Goal: Find specific page/section: Find specific page/section

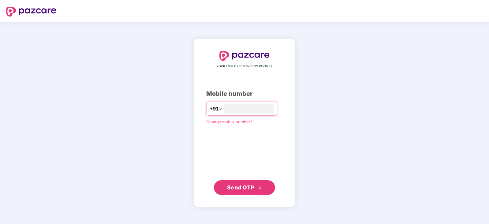
type input "**********"
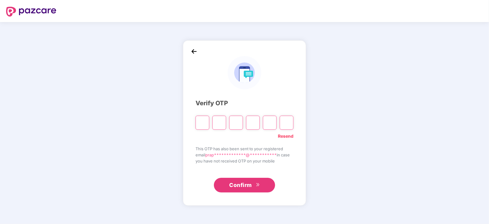
type input "*"
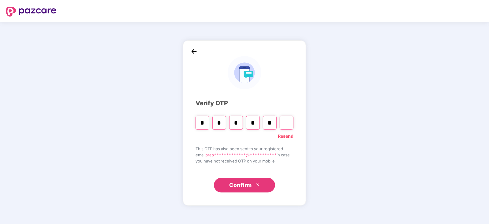
type input "*"
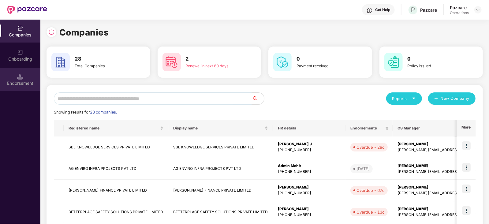
click at [26, 76] on div "Endorsement" at bounding box center [20, 79] width 40 height 23
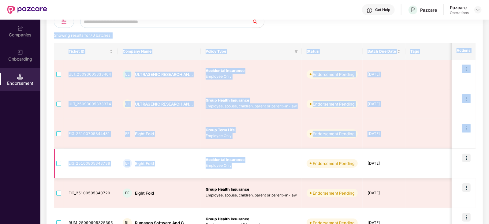
drag, startPoint x: 367, startPoint y: 97, endPoint x: 351, endPoint y: 163, distance: 68.0
click at [351, 163] on div "Showing results for 70 batches. Ticket ID Company Name Policy Type Status Batch…" at bounding box center [265, 197] width 422 height 363
click at [351, 163] on div "Endorsement Pending" at bounding box center [334, 163] width 42 height 6
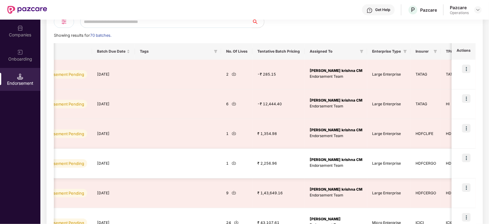
scroll to position [0, 296]
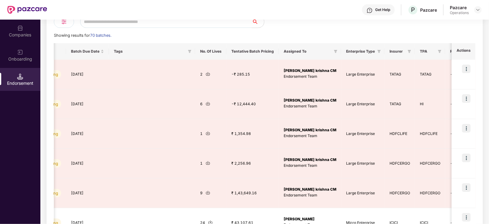
drag, startPoint x: 351, startPoint y: 163, endPoint x: 295, endPoint y: 25, distance: 149.0
click at [295, 25] on div at bounding box center [370, 22] width 211 height 12
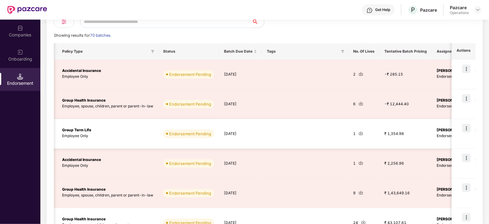
scroll to position [0, 0]
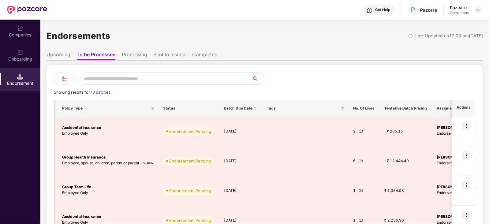
click at [136, 55] on li "Processing" at bounding box center [134, 55] width 25 height 9
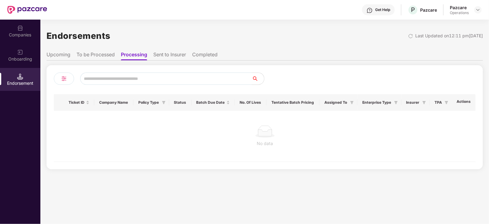
click at [96, 57] on li "To be Processed" at bounding box center [95, 55] width 38 height 9
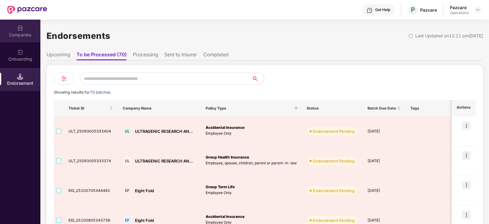
click at [18, 40] on div "Companies" at bounding box center [20, 31] width 40 height 23
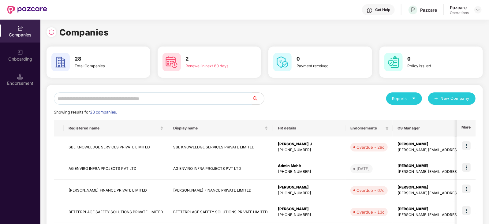
click at [99, 101] on input "text" at bounding box center [153, 98] width 198 height 12
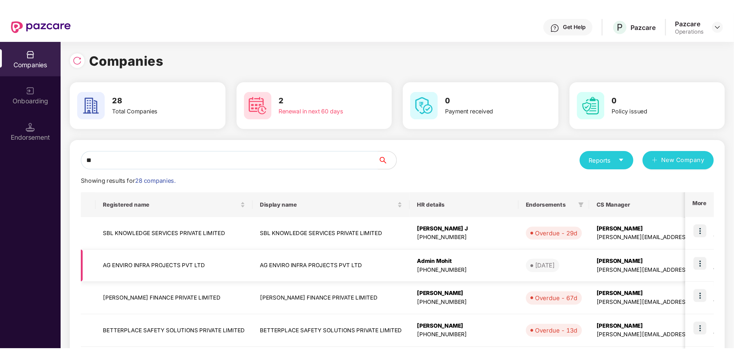
scroll to position [0, 0]
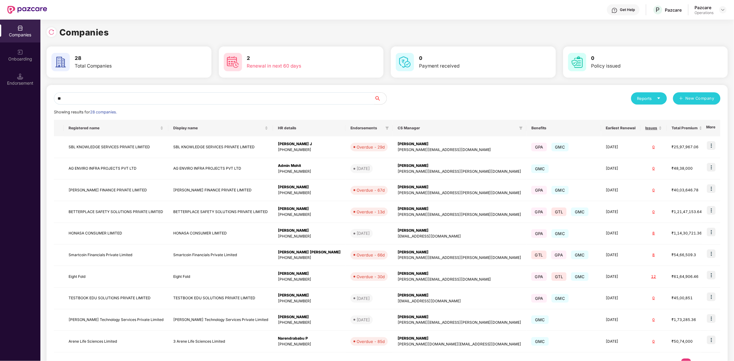
type input "*"
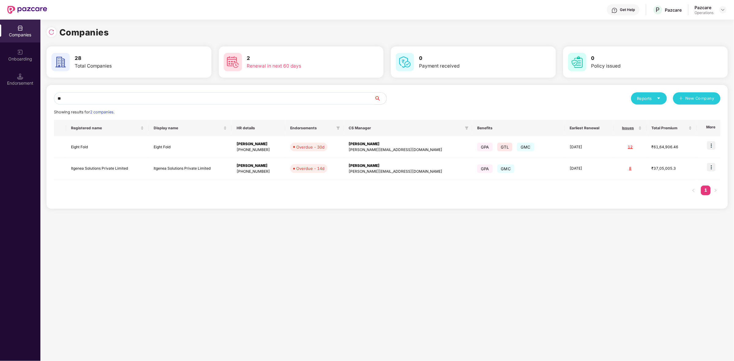
type input "***"
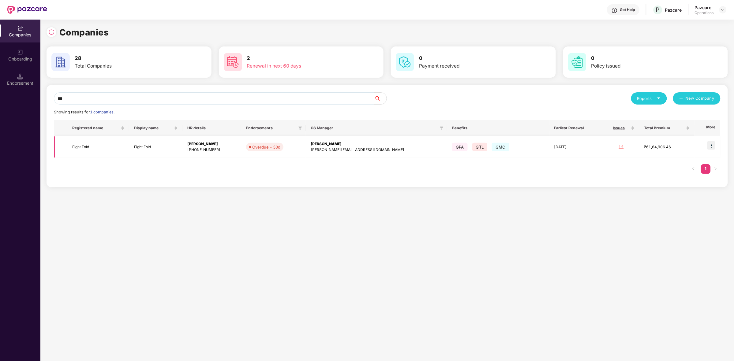
click at [91, 146] on td "Eight Fold" at bounding box center [98, 147] width 62 height 22
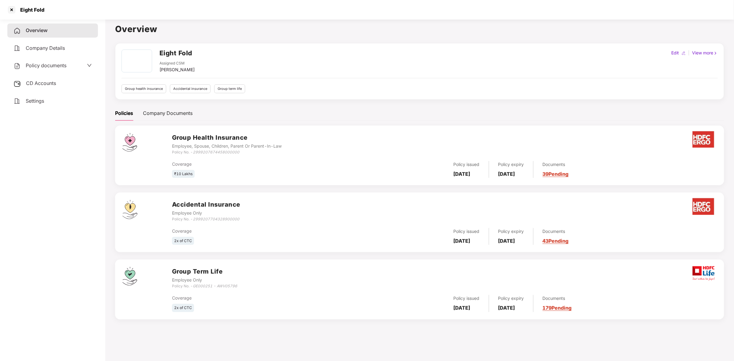
scroll to position [2, 0]
drag, startPoint x: 455, startPoint y: 173, endPoint x: 538, endPoint y: 173, distance: 83.5
click at [489, 173] on div "Policy issued 22 Aug 2025 Policy expiry 21 Aug 2026 Documents 39 Pending" at bounding box center [580, 169] width 272 height 17
click at [472, 177] on div "Policy issued 22 Aug 2025" at bounding box center [466, 169] width 45 height 17
drag, startPoint x: 455, startPoint y: 175, endPoint x: 491, endPoint y: 175, distance: 36.4
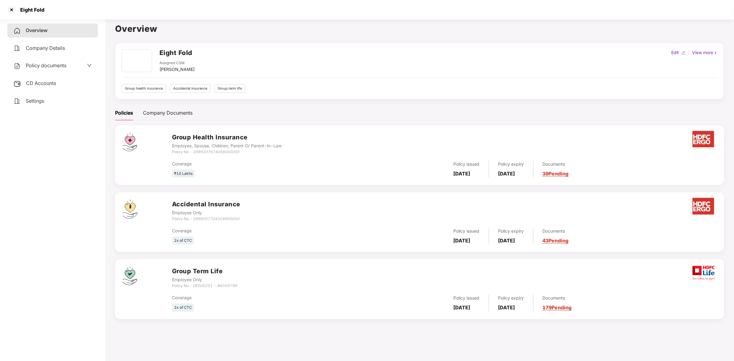
click at [489, 175] on div "Policy issued 22 Aug 2025" at bounding box center [466, 169] width 45 height 17
copy b "22 Aug 2025"
click at [44, 69] on div "Policy documents" at bounding box center [52, 66] width 91 height 14
click at [46, 69] on div "Policy documents" at bounding box center [39, 66] width 53 height 8
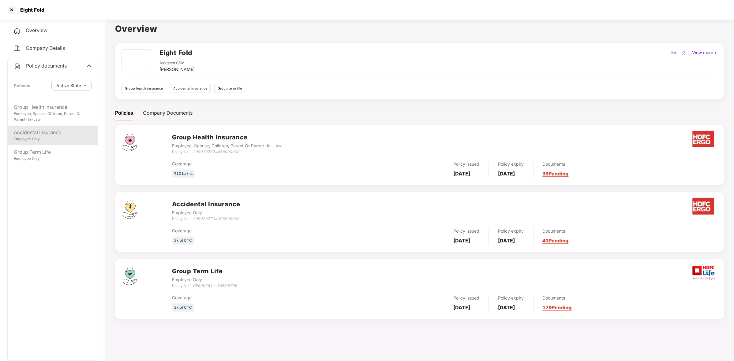
click at [71, 136] on div "Employee Only" at bounding box center [53, 139] width 78 height 6
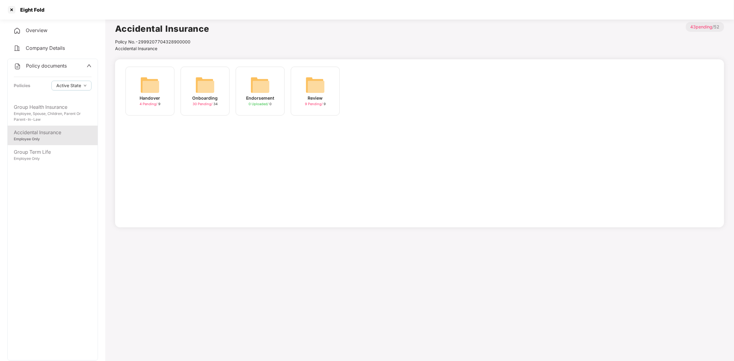
click at [213, 96] on div "Onboarding" at bounding box center [204, 98] width 25 height 7
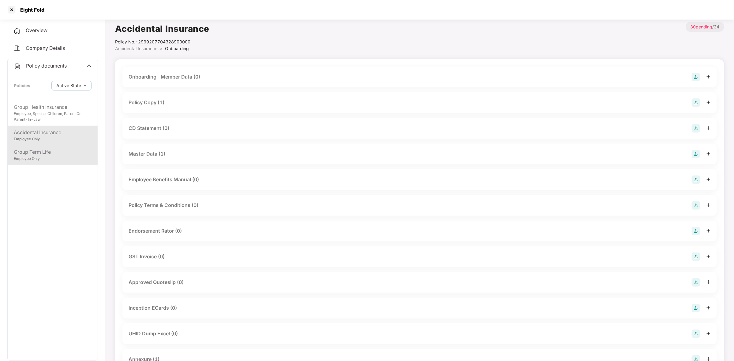
click at [43, 151] on div "Group Term Life" at bounding box center [53, 152] width 78 height 8
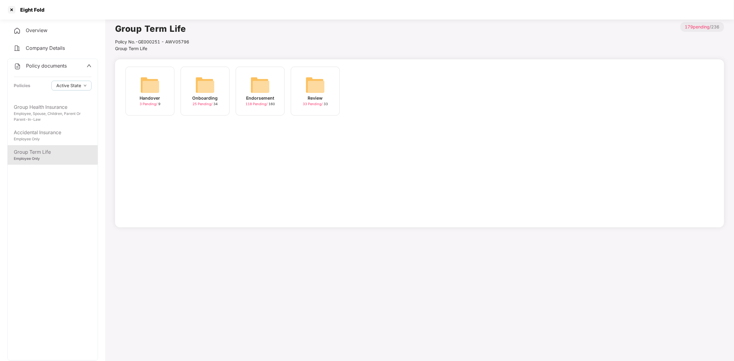
click at [160, 97] on div "Handover" at bounding box center [150, 98] width 20 height 7
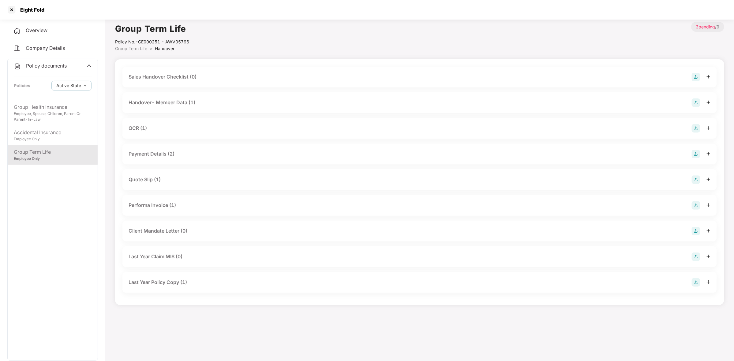
click at [88, 65] on icon "up" at bounding box center [89, 65] width 5 height 5
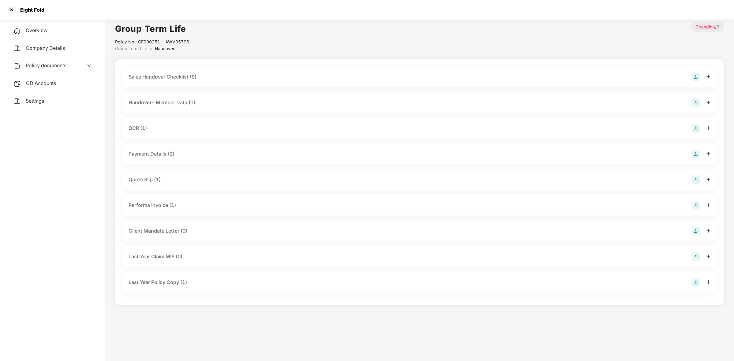
click at [47, 65] on span "Policy documents" at bounding box center [46, 65] width 41 height 6
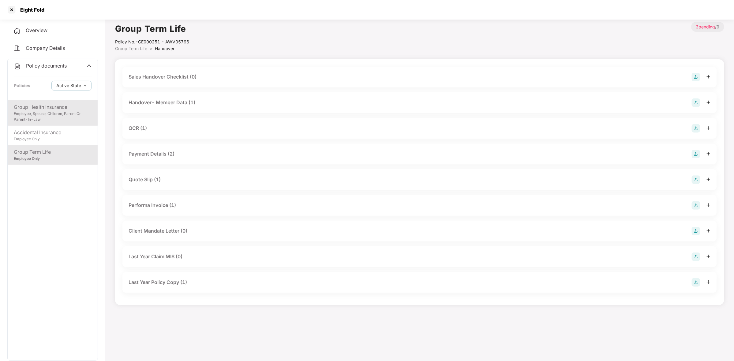
click at [55, 111] on div "Employee, Spouse, Children, Parent Or Parent-In-Law" at bounding box center [53, 117] width 78 height 12
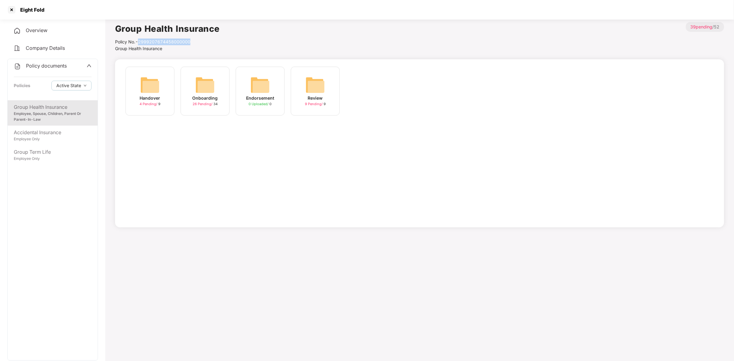
drag, startPoint x: 140, startPoint y: 42, endPoint x: 214, endPoint y: 40, distance: 75.0
click at [214, 40] on div "Policy No.- 2999207674458000000" at bounding box center [167, 42] width 105 height 7
copy div "2999207674458000000"
click at [45, 140] on div "Employee Only" at bounding box center [53, 139] width 78 height 6
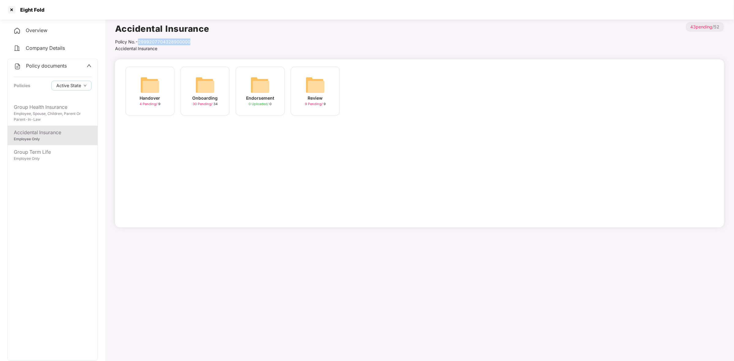
drag, startPoint x: 139, startPoint y: 40, endPoint x: 233, endPoint y: 40, distance: 94.8
click at [233, 40] on div "Accidental Insurance Policy No.- 2999207704328900000 Accidental Insurance > 43 …" at bounding box center [419, 37] width 609 height 30
copy div "2999207704328900000"
